Goal: Obtain resource: Download file/media

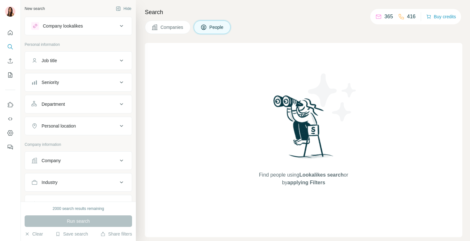
click at [166, 31] on button "Companies" at bounding box center [168, 26] width 46 height 13
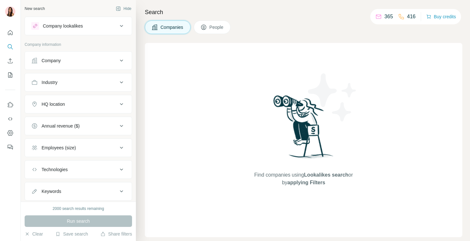
click at [84, 85] on div "Industry" at bounding box center [74, 82] width 86 height 6
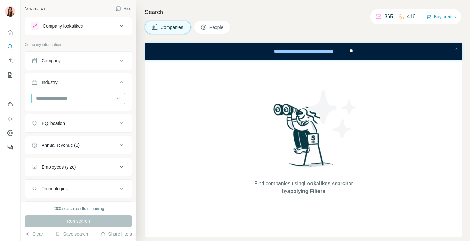
click at [80, 100] on input at bounding box center [75, 98] width 79 height 7
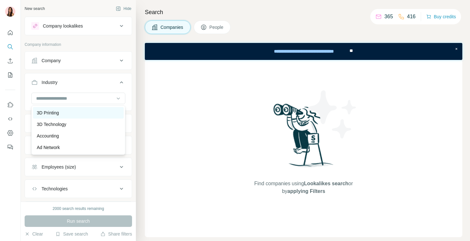
click at [66, 112] on div "3D Printing" at bounding box center [78, 112] width 83 height 6
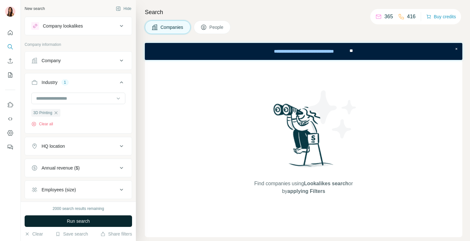
click at [73, 218] on span "Run search" at bounding box center [78, 220] width 23 height 6
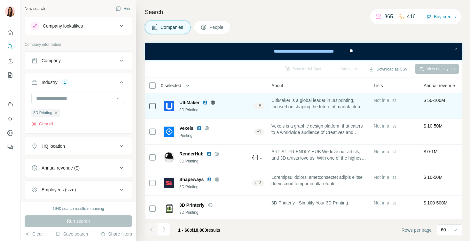
scroll to position [0, 170]
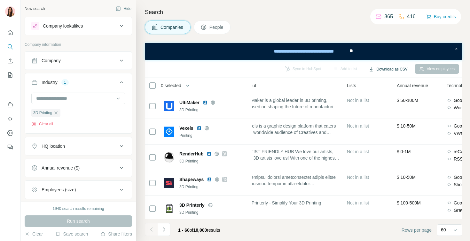
click at [392, 69] on button "Download as CSV" at bounding box center [388, 69] width 48 height 10
click at [390, 81] on div "Only current page (60)" at bounding box center [392, 83] width 60 height 12
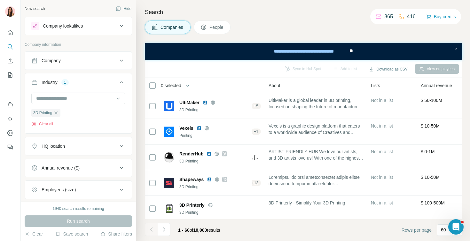
scroll to position [0, 145]
